Goal: Find specific page/section: Find specific page/section

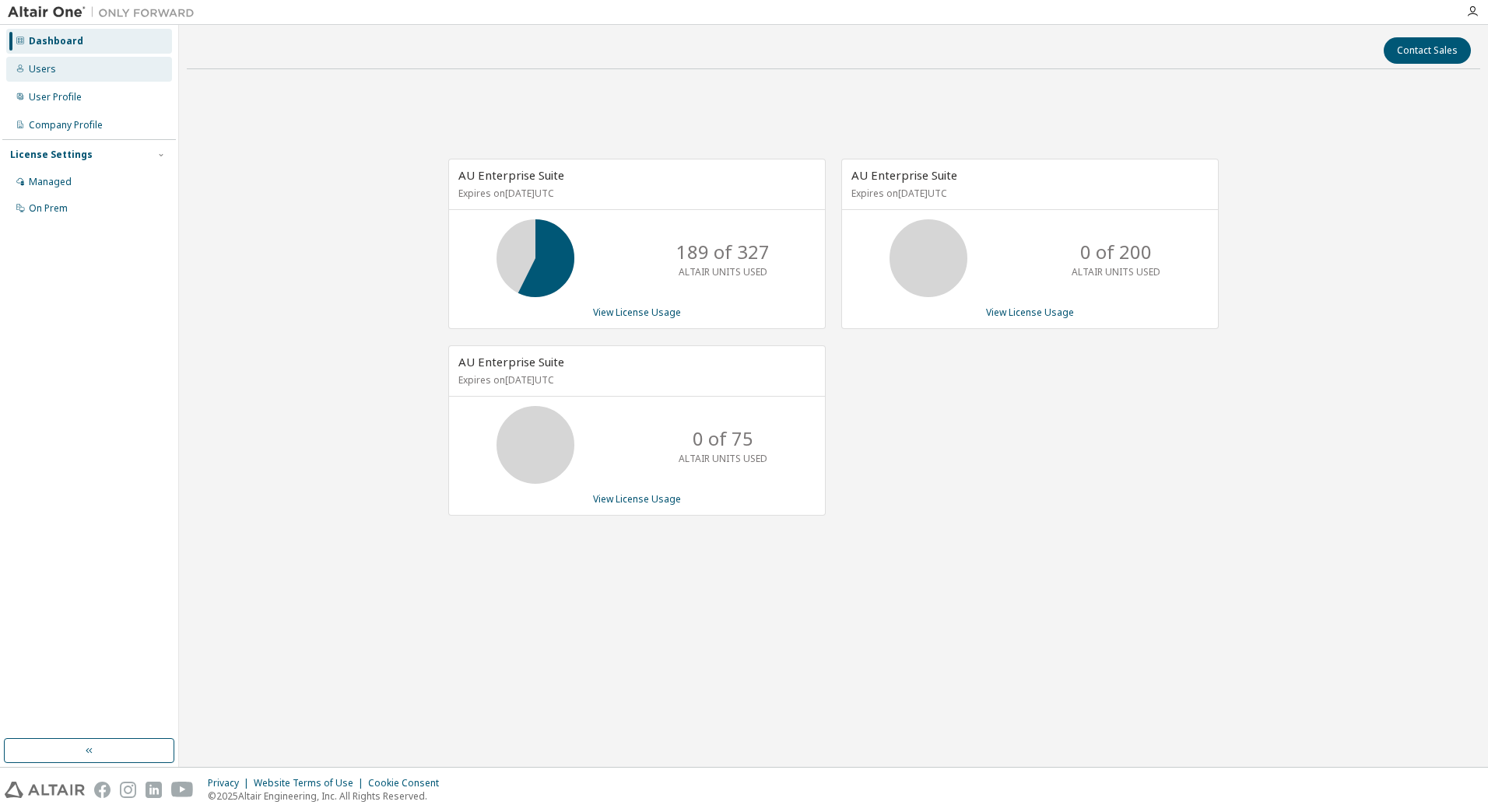
click at [51, 69] on div "Users" at bounding box center [42, 69] width 27 height 13
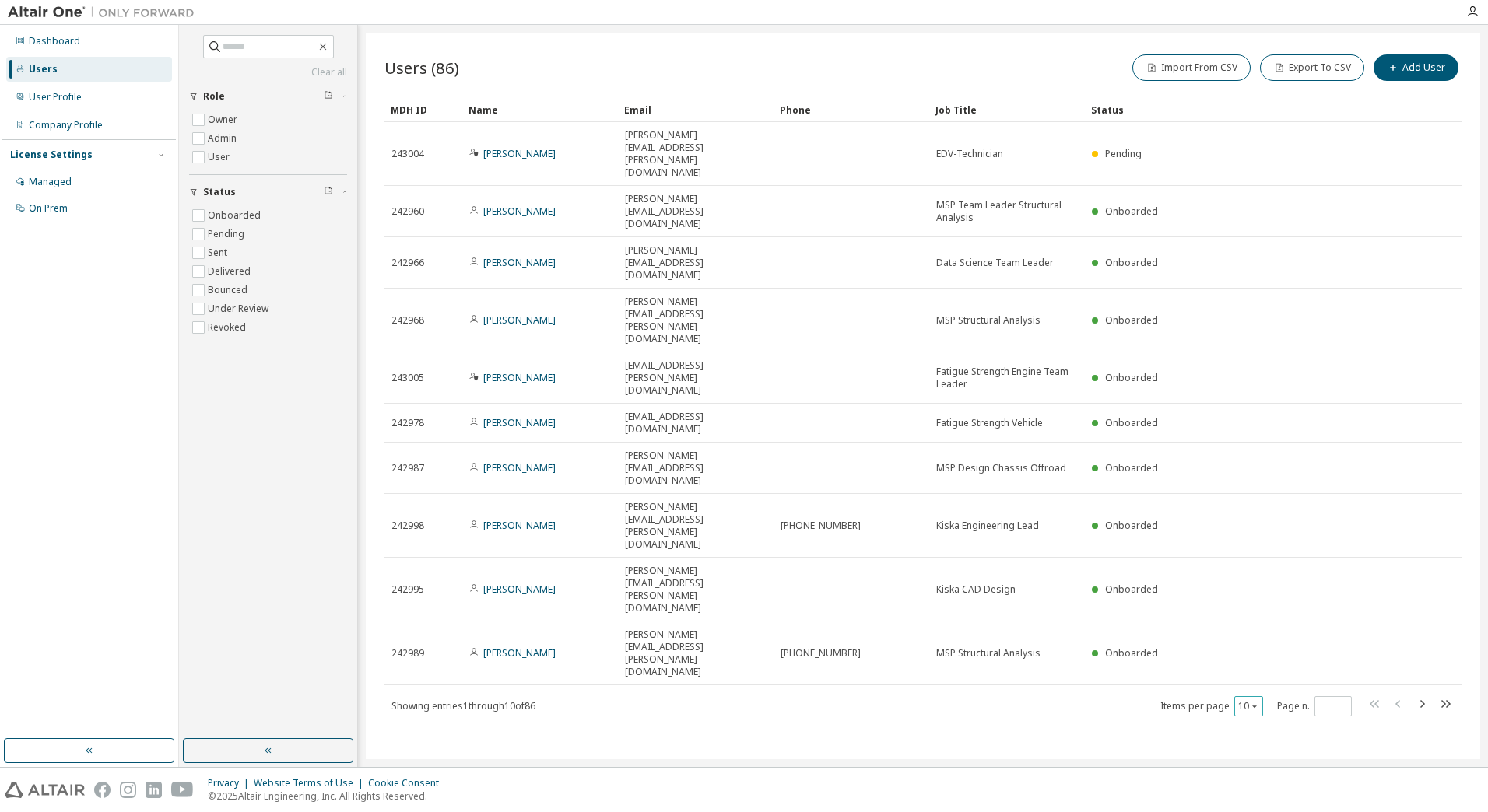
click at [1246, 700] on button "10" at bounding box center [1248, 706] width 21 height 13
click at [1259, 525] on div "100" at bounding box center [1296, 529] width 125 height 19
click at [288, 52] on input "text" at bounding box center [269, 47] width 93 height 16
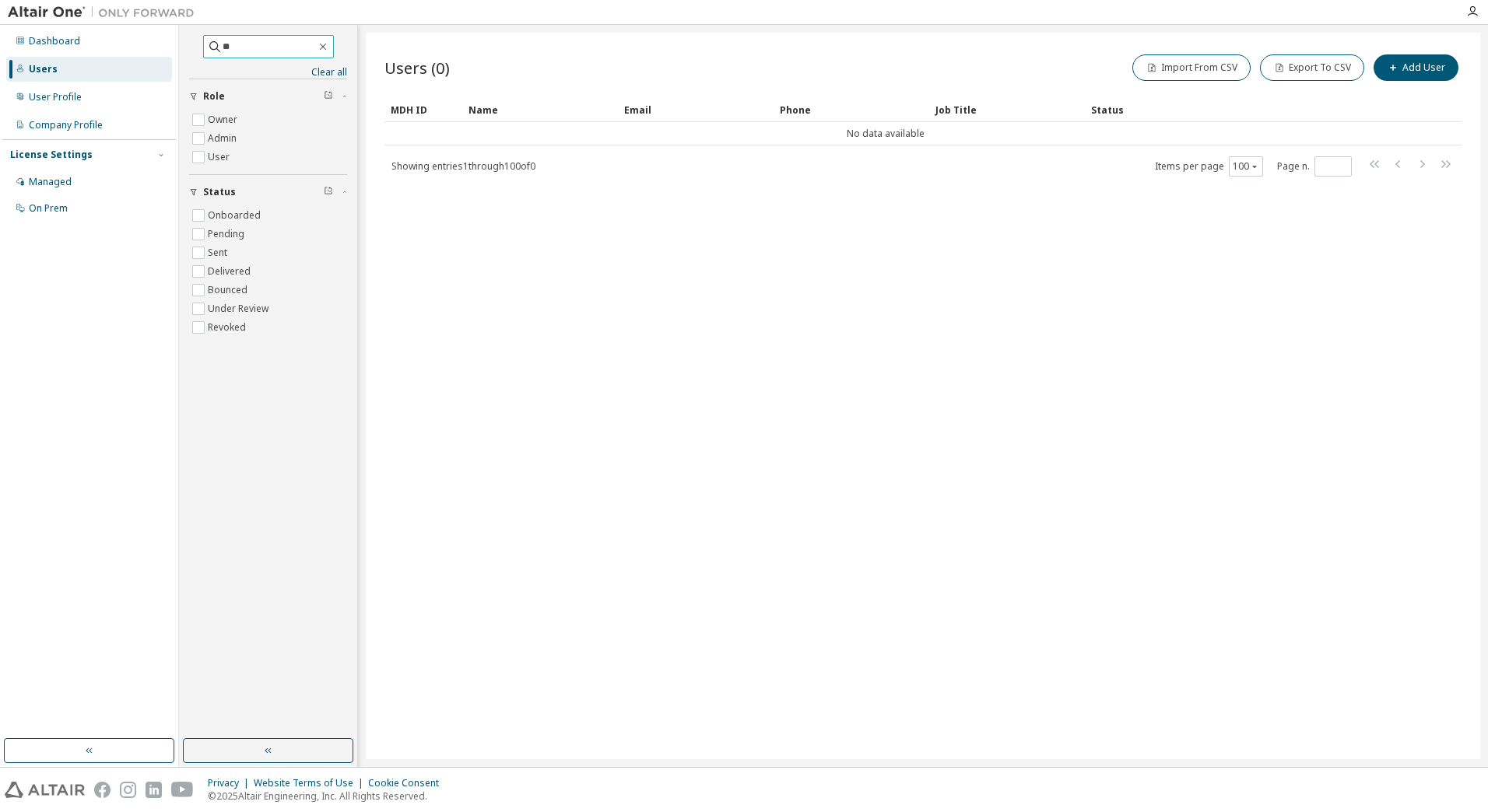
type input "*"
